Goal: Browse casually

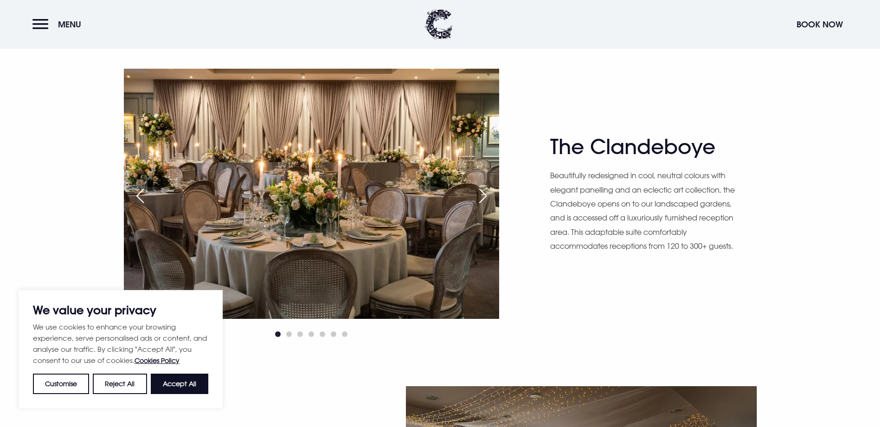
scroll to position [650, 0]
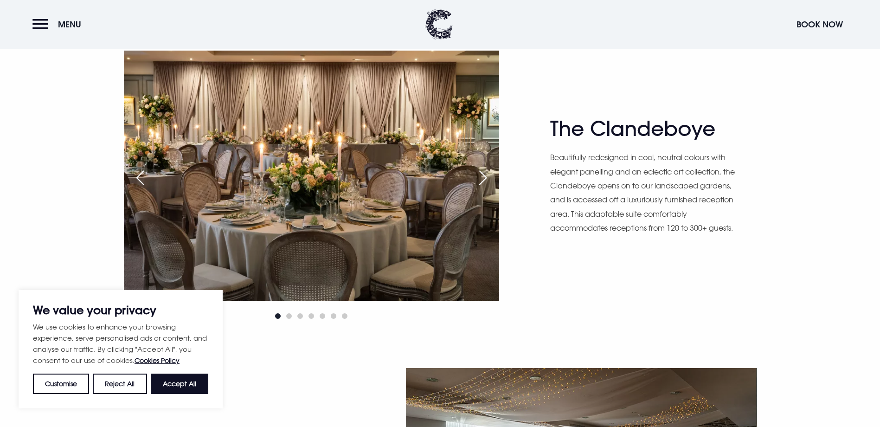
click at [481, 173] on div "Next slide" at bounding box center [482, 177] width 23 height 20
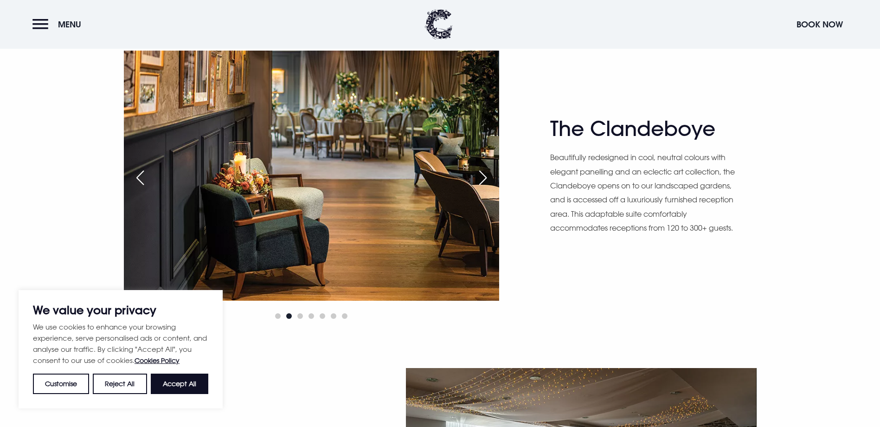
click at [481, 173] on div "Next slide" at bounding box center [482, 177] width 23 height 20
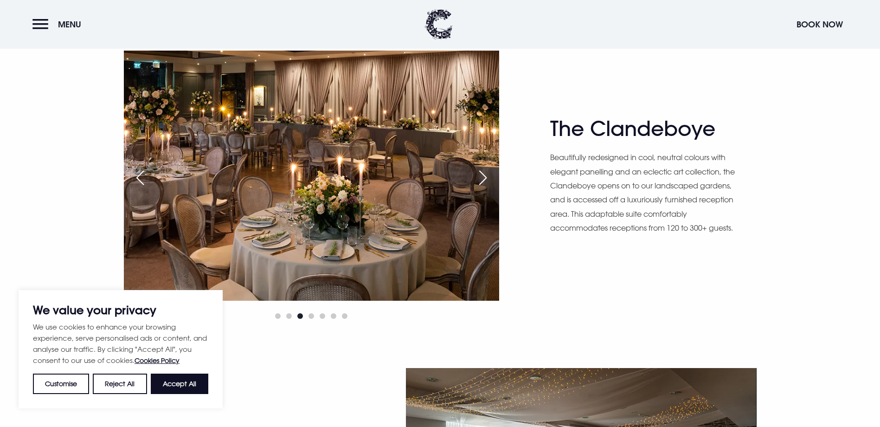
click at [481, 173] on div "Next slide" at bounding box center [482, 177] width 23 height 20
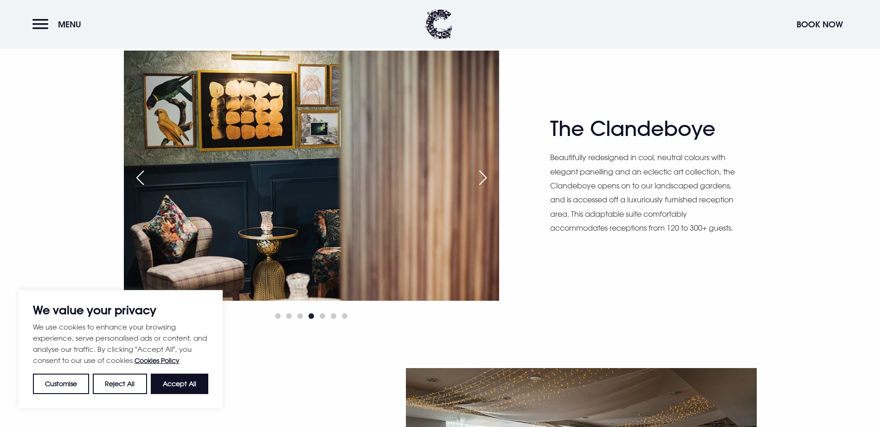
click at [481, 173] on div "Next slide" at bounding box center [482, 177] width 23 height 20
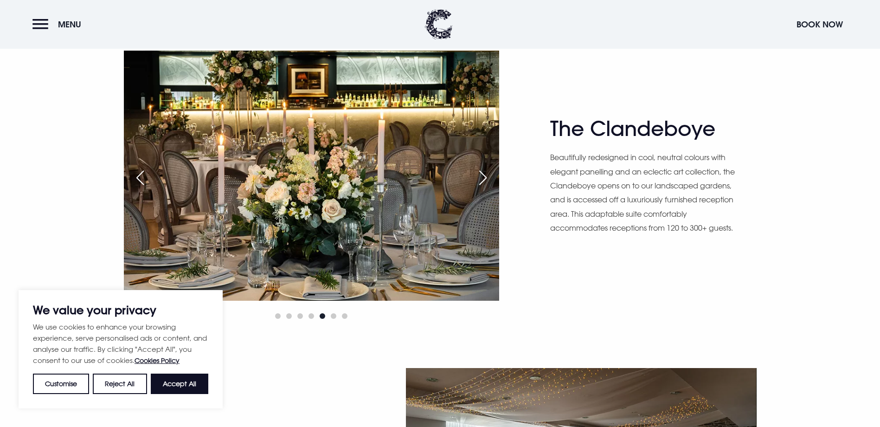
click at [481, 173] on div "Next slide" at bounding box center [482, 177] width 23 height 20
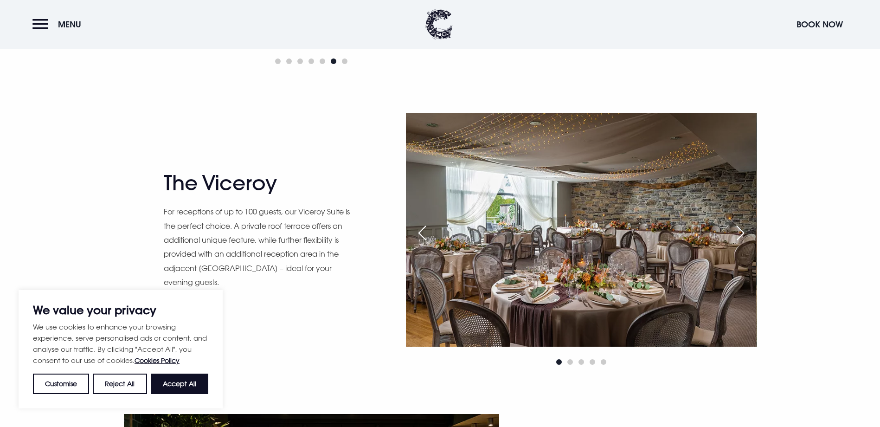
scroll to position [928, 0]
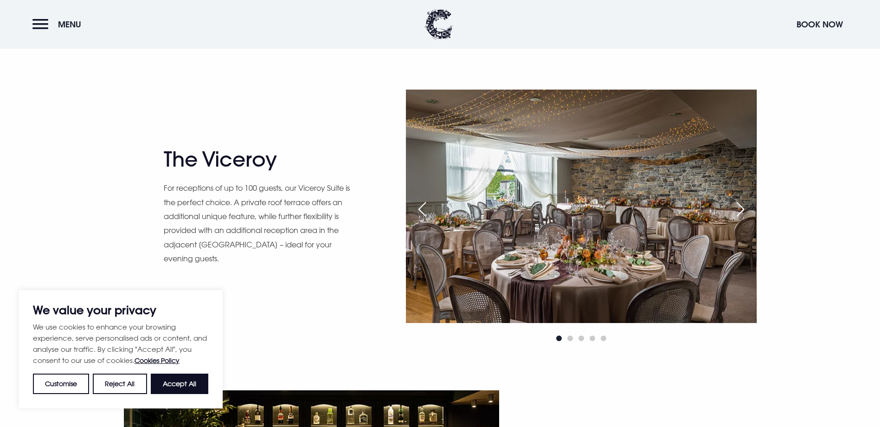
click at [735, 211] on div "Next slide" at bounding box center [740, 209] width 23 height 20
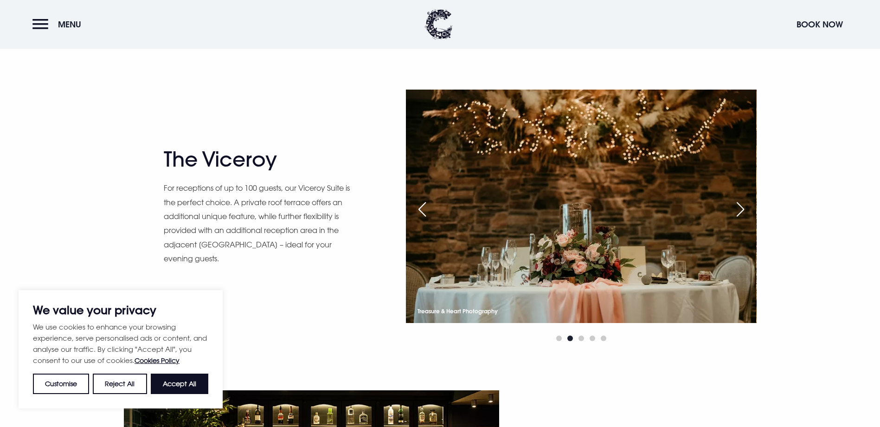
click at [735, 211] on div "Next slide" at bounding box center [740, 209] width 23 height 20
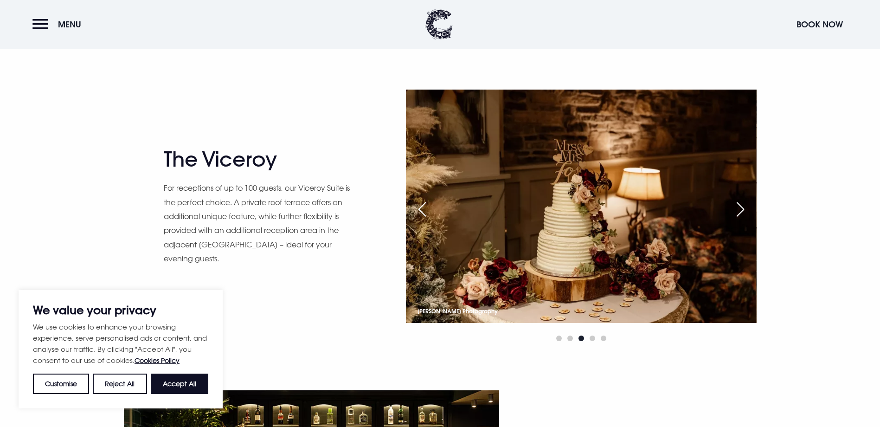
click at [735, 211] on div "Next slide" at bounding box center [740, 209] width 23 height 20
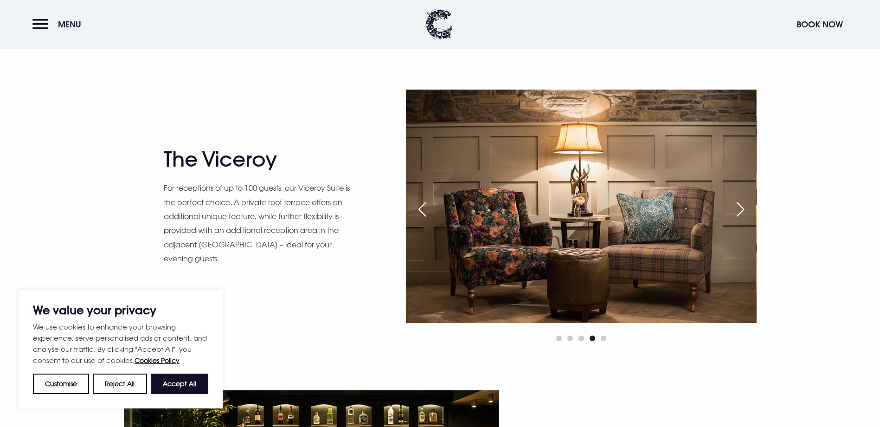
click at [735, 211] on div "Next slide" at bounding box center [740, 209] width 23 height 20
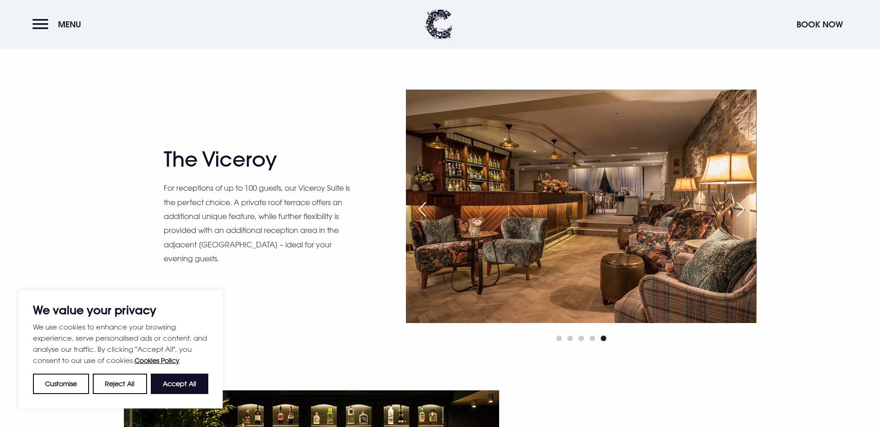
click at [735, 211] on div "Next slide" at bounding box center [740, 209] width 23 height 20
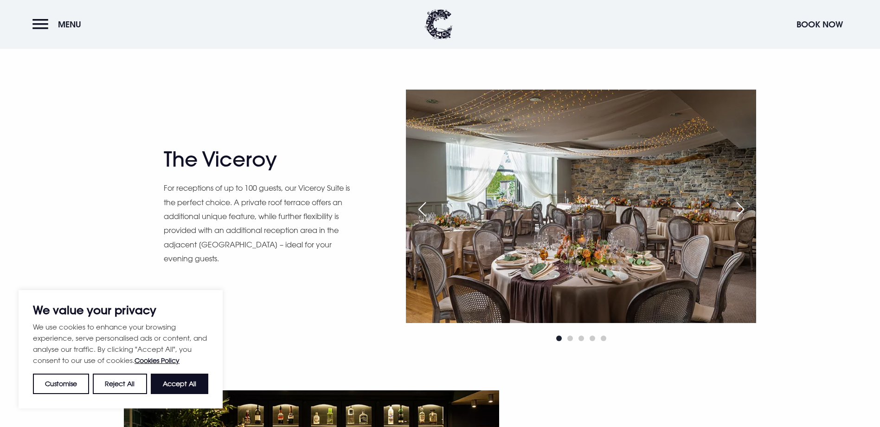
click at [735, 211] on div "Next slide" at bounding box center [740, 209] width 23 height 20
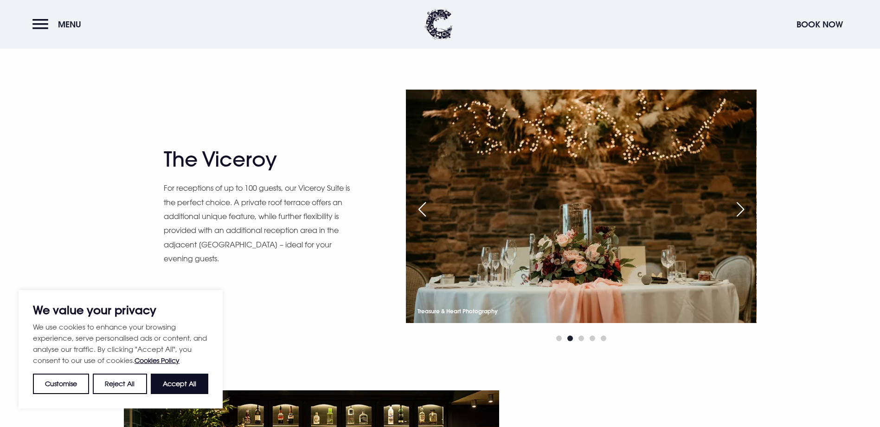
click at [735, 211] on div "Next slide" at bounding box center [740, 209] width 23 height 20
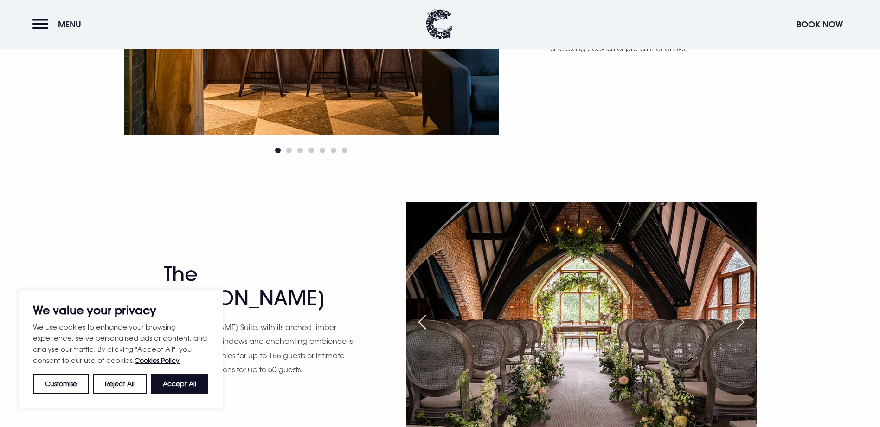
scroll to position [1531, 0]
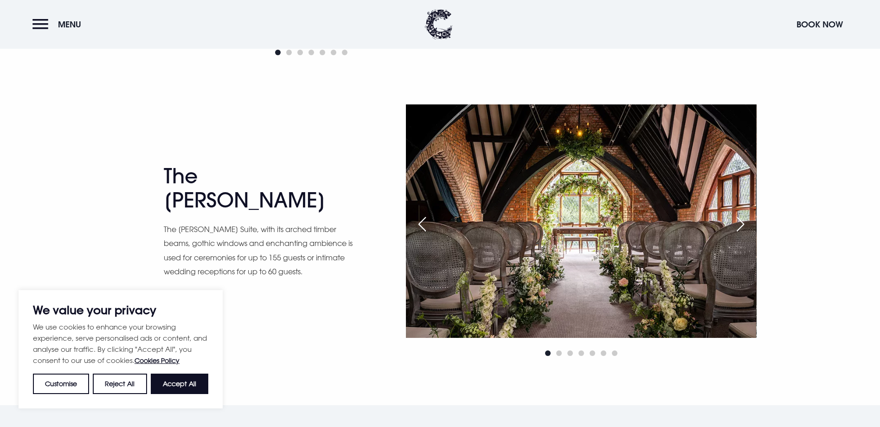
click at [738, 220] on div "Next slide" at bounding box center [740, 224] width 23 height 20
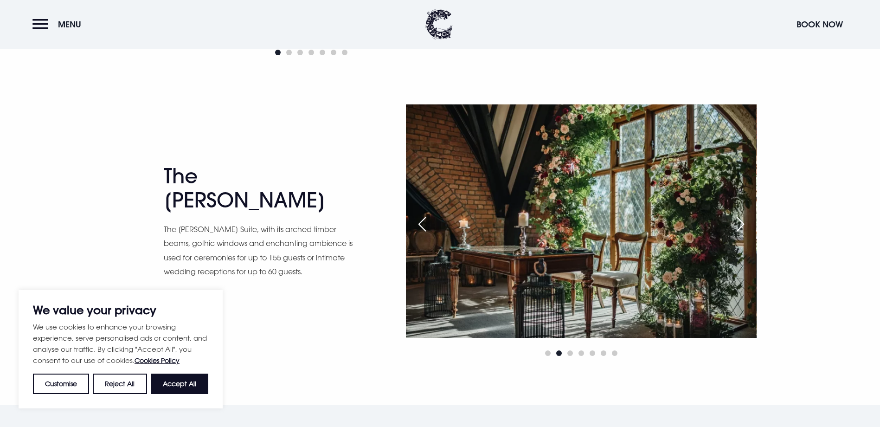
click at [738, 220] on div "Next slide" at bounding box center [740, 224] width 23 height 20
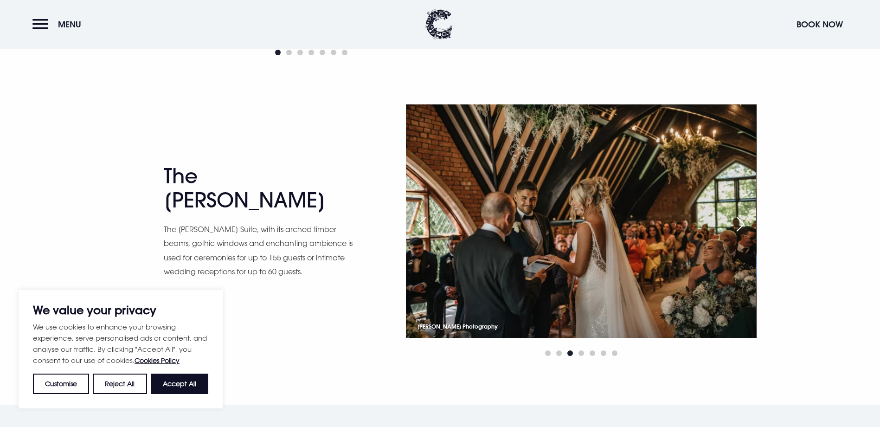
click at [738, 220] on div "Next slide" at bounding box center [740, 224] width 23 height 20
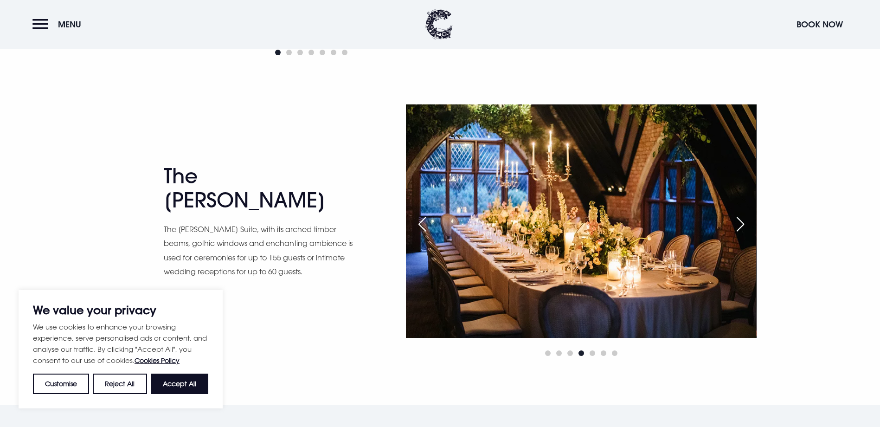
click at [738, 220] on div "Next slide" at bounding box center [740, 224] width 23 height 20
